Goal: Task Accomplishment & Management: Use online tool/utility

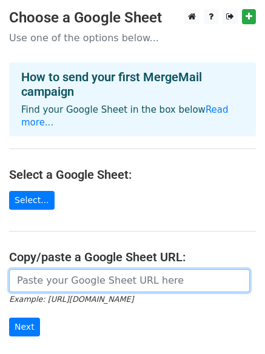
click at [40, 269] on input "url" at bounding box center [129, 280] width 241 height 23
paste input "https://docs.google.com/spreadsheets/d/1ak2NUV3-czv-Vcs5XQgWoZs4bQhe9lxxkr3Wtzm…"
type input "https://docs.google.com/spreadsheets/d/1ak2NUV3-czv-Vcs5XQgWoZs4bQhe9lxxkr3Wtzm…"
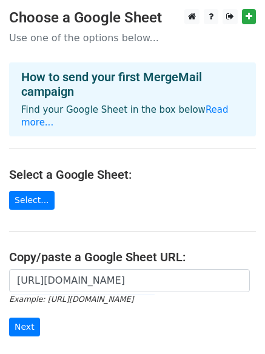
scroll to position [0, 0]
click at [22, 318] on input "Next" at bounding box center [24, 327] width 31 height 19
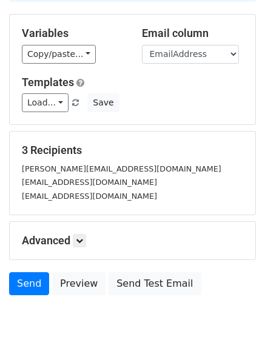
scroll to position [144, 0]
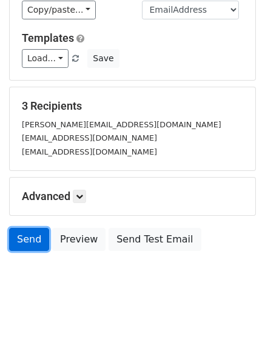
click at [29, 237] on link "Send" at bounding box center [29, 239] width 40 height 23
click at [24, 240] on link "Send" at bounding box center [29, 239] width 40 height 23
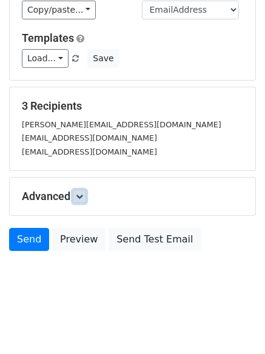
click at [81, 200] on link at bounding box center [79, 196] width 13 height 13
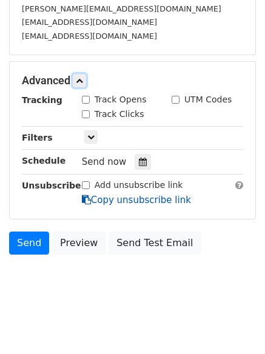
scroll to position [263, 0]
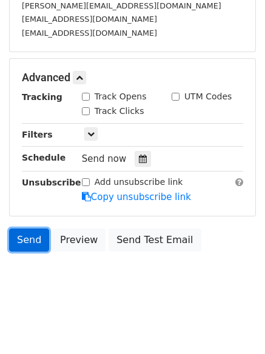
click at [32, 243] on link "Send" at bounding box center [29, 240] width 40 height 23
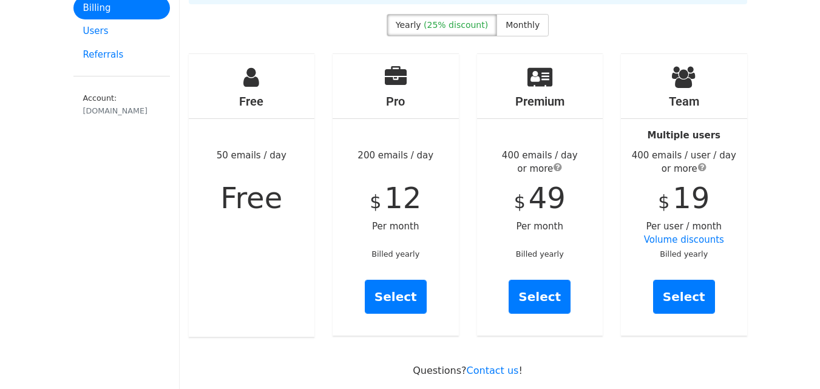
scroll to position [61, 0]
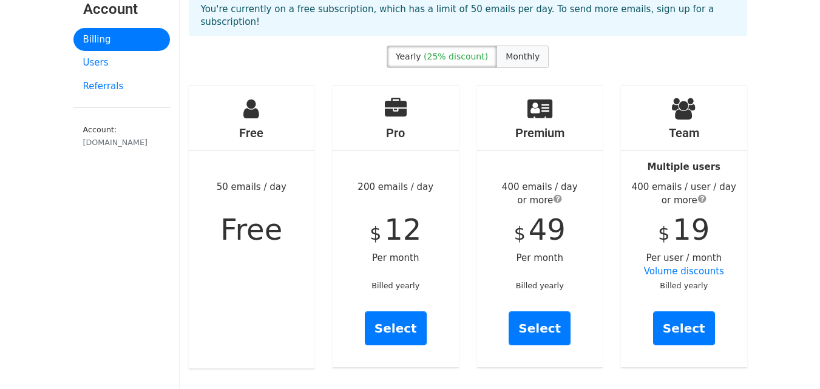
click at [527, 52] on span "Monthly" at bounding box center [523, 57] width 34 height 10
click at [279, 213] on span "Free" at bounding box center [251, 229] width 62 height 34
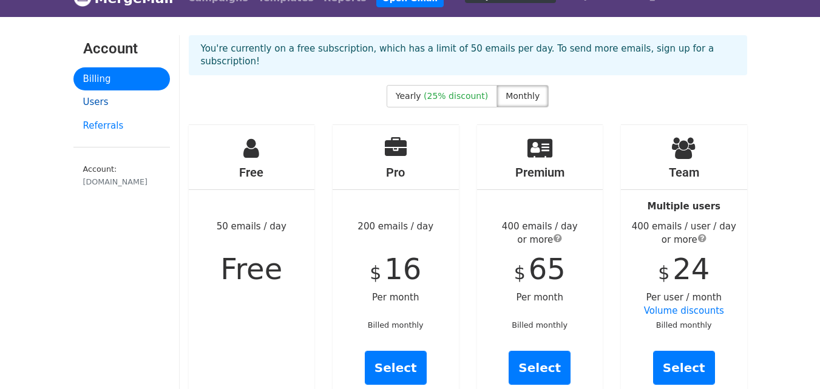
scroll to position [0, 0]
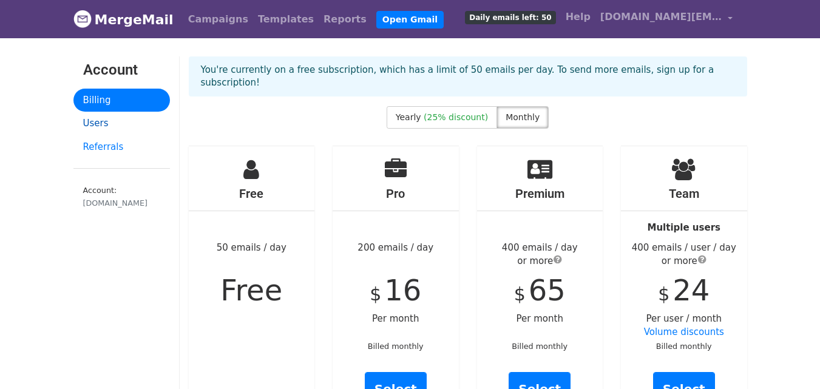
click at [112, 121] on link "Users" at bounding box center [121, 124] width 97 height 24
click at [191, 23] on link "Campaigns" at bounding box center [218, 19] width 70 height 24
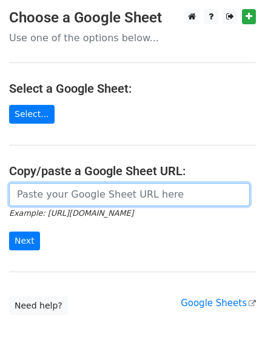
click at [132, 199] on input "url" at bounding box center [129, 194] width 241 height 23
paste input "https://docs.google.com/spreadsheets/d/1bwVk21jppNNer0p75wNw3sVvT56SrxUlnk3Tzpw…"
type input "https://docs.google.com/spreadsheets/d/1bwVk21jppNNer0p75wNw3sVvT56SrxUlnk3Tzpw…"
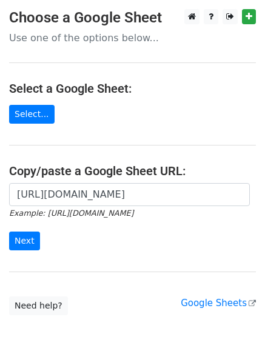
scroll to position [0, 0]
click at [34, 245] on input "Next" at bounding box center [24, 241] width 31 height 19
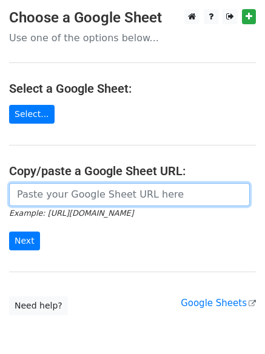
click at [133, 192] on input "url" at bounding box center [129, 194] width 241 height 23
paste input "[URL][DOMAIN_NAME]"
type input "[URL][DOMAIN_NAME]"
click at [58, 195] on input "url" at bounding box center [129, 194] width 241 height 23
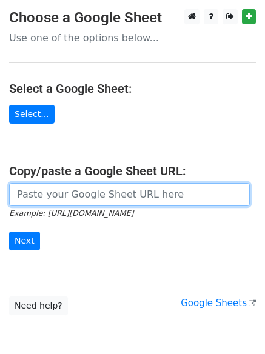
paste input "I work in collaboration with private investors, venture capitalists, investment…"
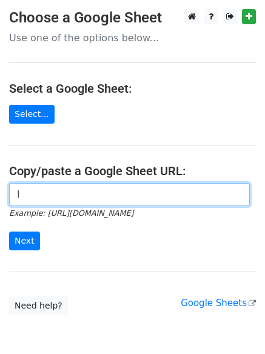
type input "I"
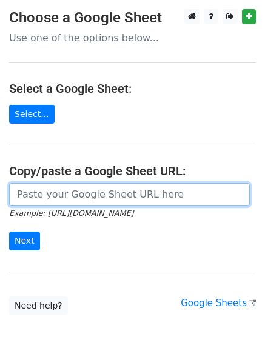
paste input "https://docs.google.com/spreadsheets/d/1ThLg0acu7cfBxQMe01ibPBIk4bt2F9ZmjURKdO-…"
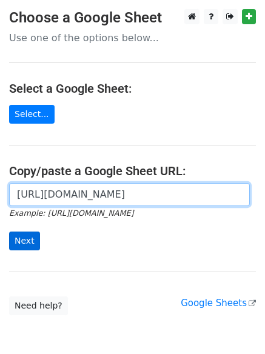
type input "https://docs.google.com/spreadsheets/d/1ThLg0acu7cfBxQMe01ibPBIk4bt2F9ZmjURKdO-…"
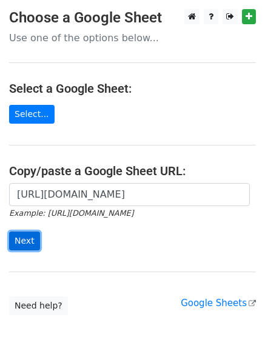
scroll to position [0, 0]
click at [26, 236] on input "Next" at bounding box center [24, 241] width 31 height 19
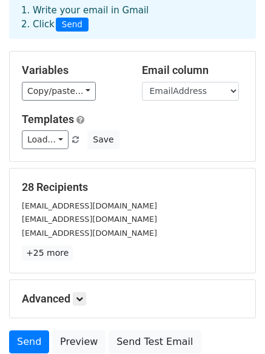
scroll to position [165, 0]
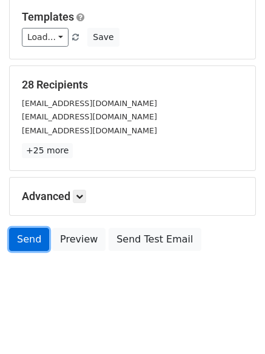
click at [24, 232] on link "Send" at bounding box center [29, 239] width 40 height 23
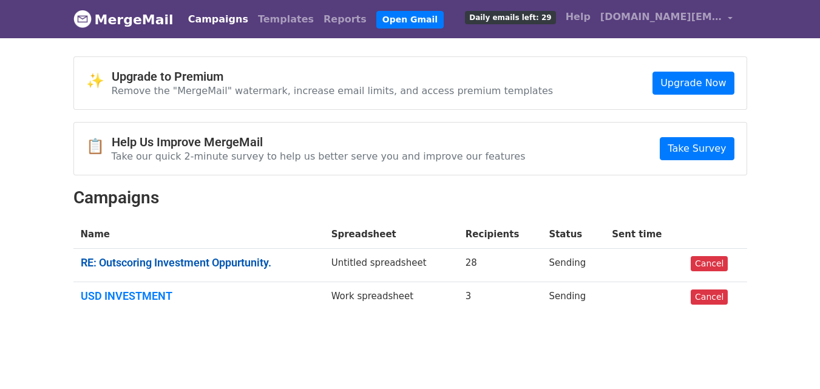
click at [262, 265] on link "RE: Outscoring Investment Oppurtunity." at bounding box center [199, 262] width 236 height 13
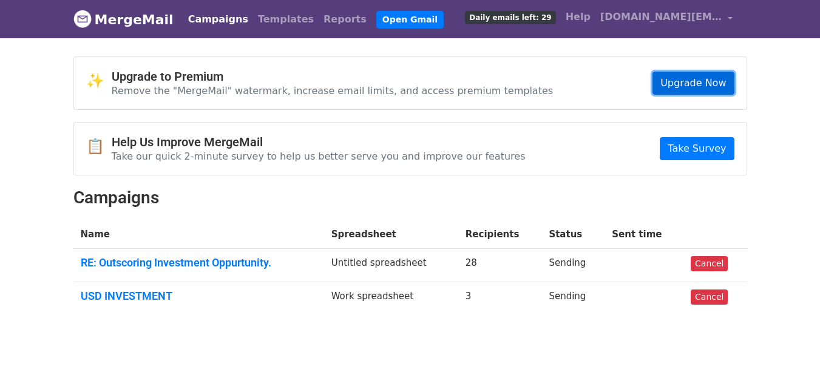
click at [668, 82] on link "Upgrade Now" at bounding box center [692, 83] width 81 height 23
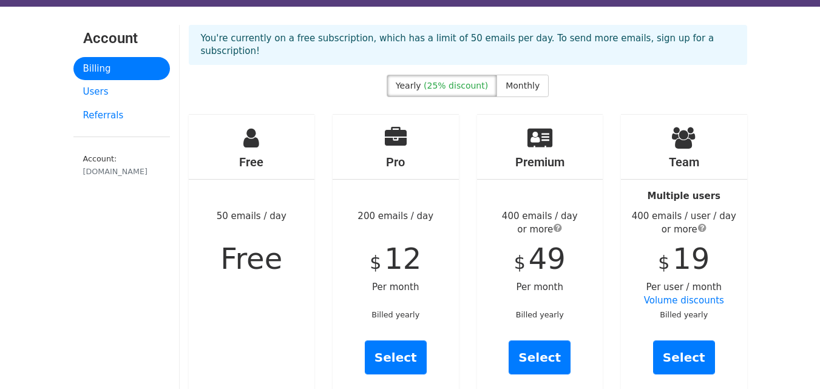
scroll to position [61, 0]
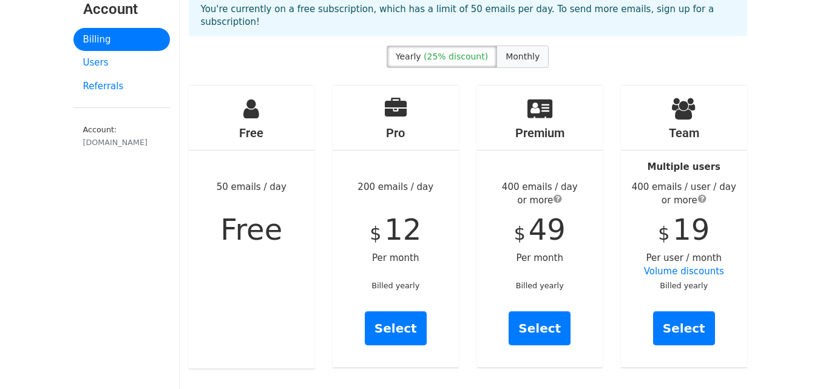
click at [506, 52] on span "Monthly" at bounding box center [523, 57] width 34 height 10
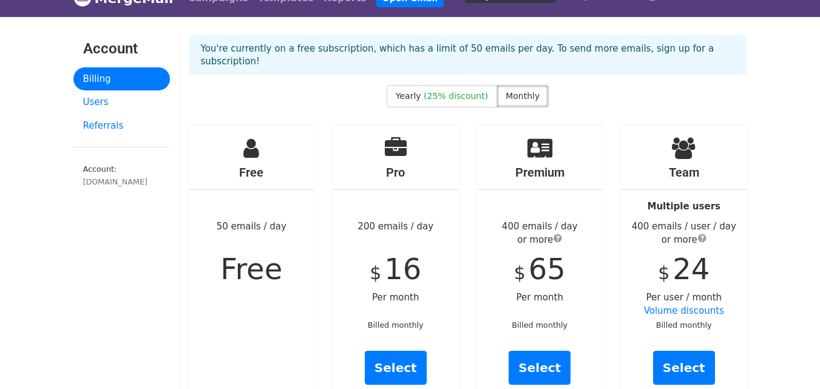
scroll to position [0, 0]
